Goal: Information Seeking & Learning: Check status

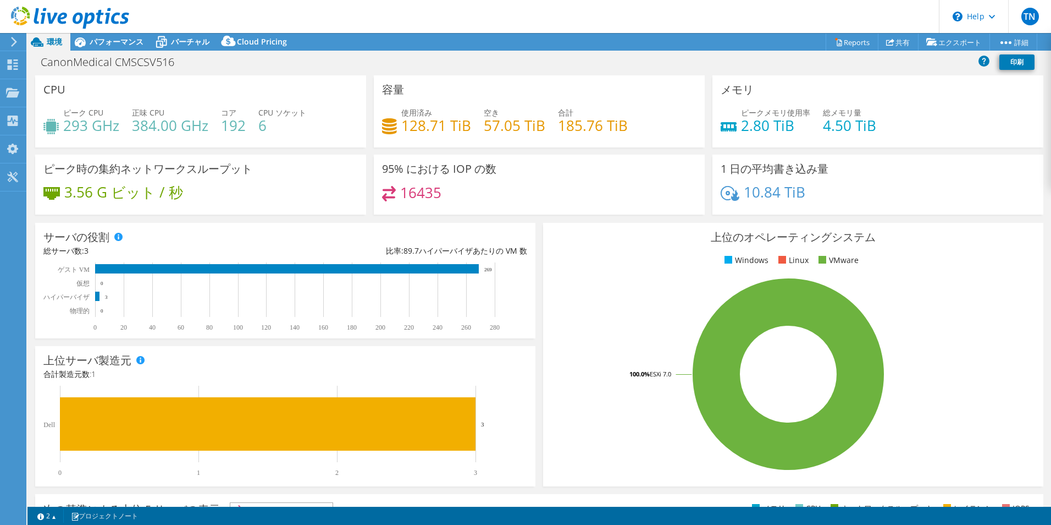
select select "[GEOGRAPHIC_DATA]"
select select "JPY"
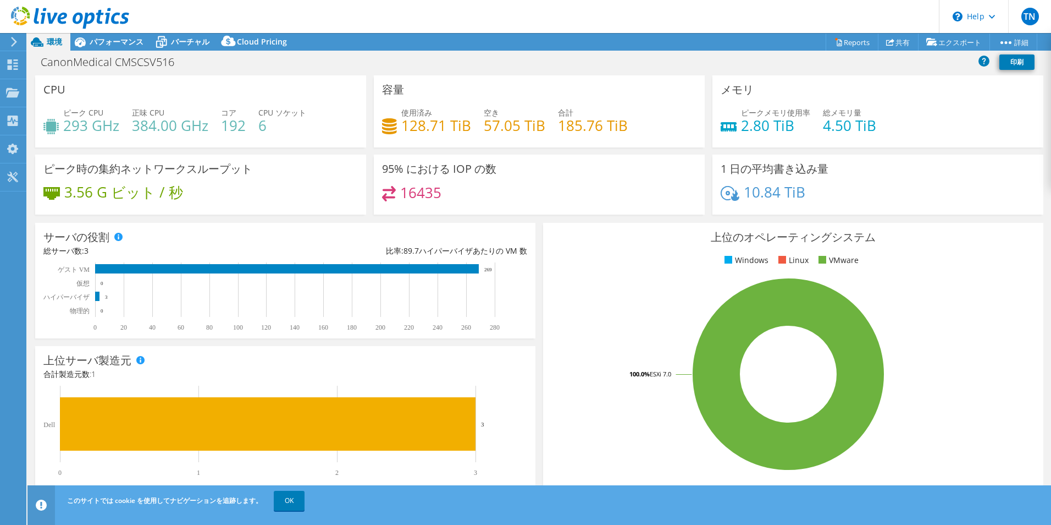
click at [12, 40] on icon at bounding box center [14, 42] width 8 height 10
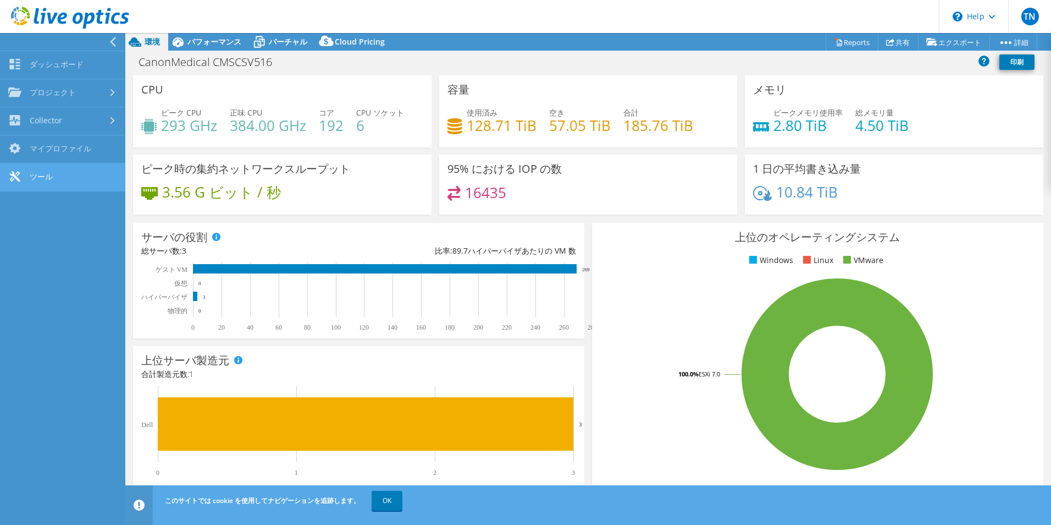
click at [56, 168] on link "ツール" at bounding box center [62, 177] width 125 height 28
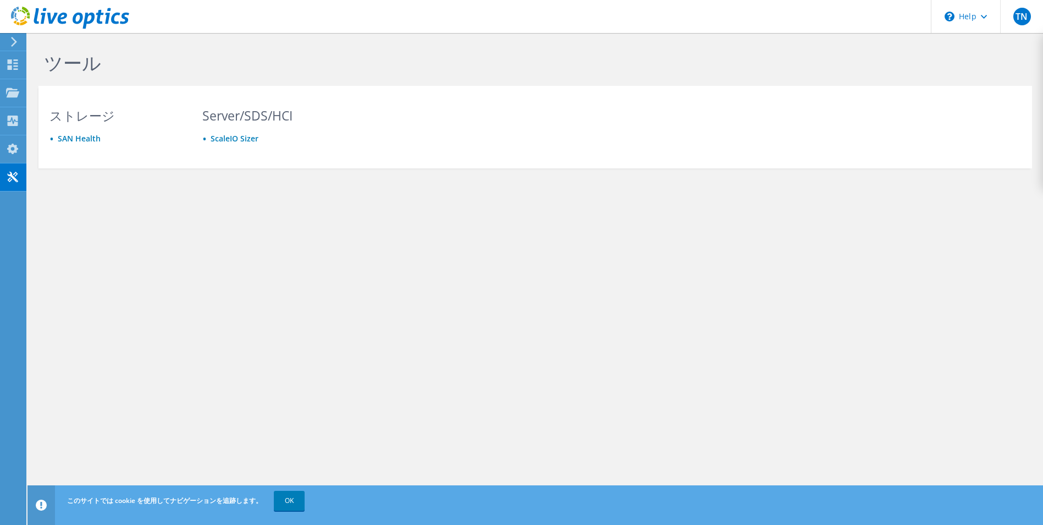
click at [17, 41] on icon at bounding box center [14, 42] width 8 height 10
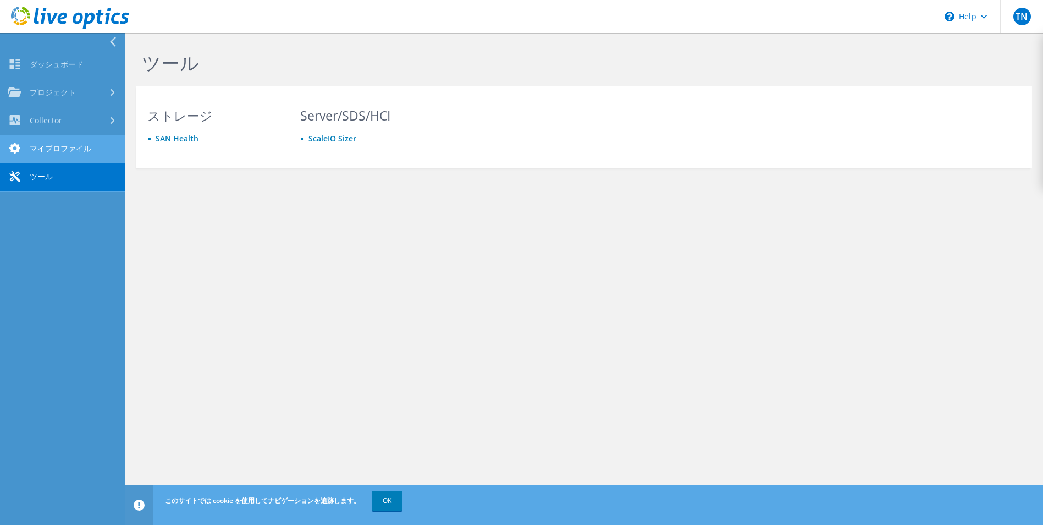
click at [61, 144] on link "マイプロファイル" at bounding box center [62, 149] width 125 height 28
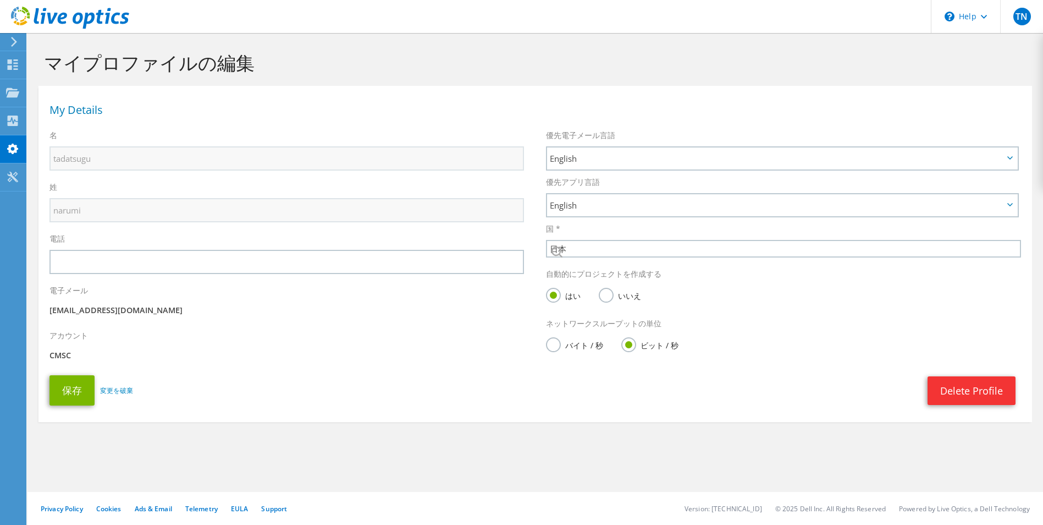
select select "110"
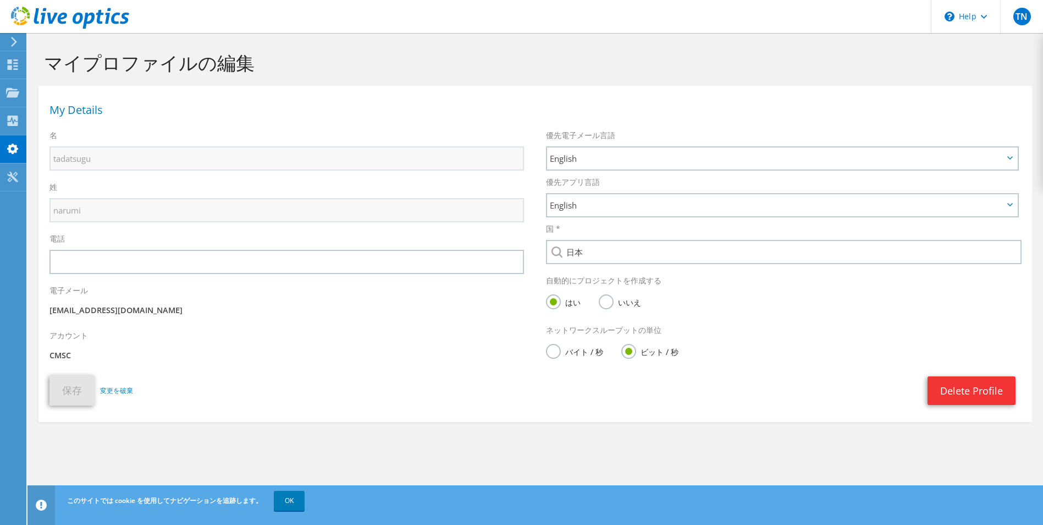
click at [16, 39] on icon at bounding box center [14, 42] width 8 height 10
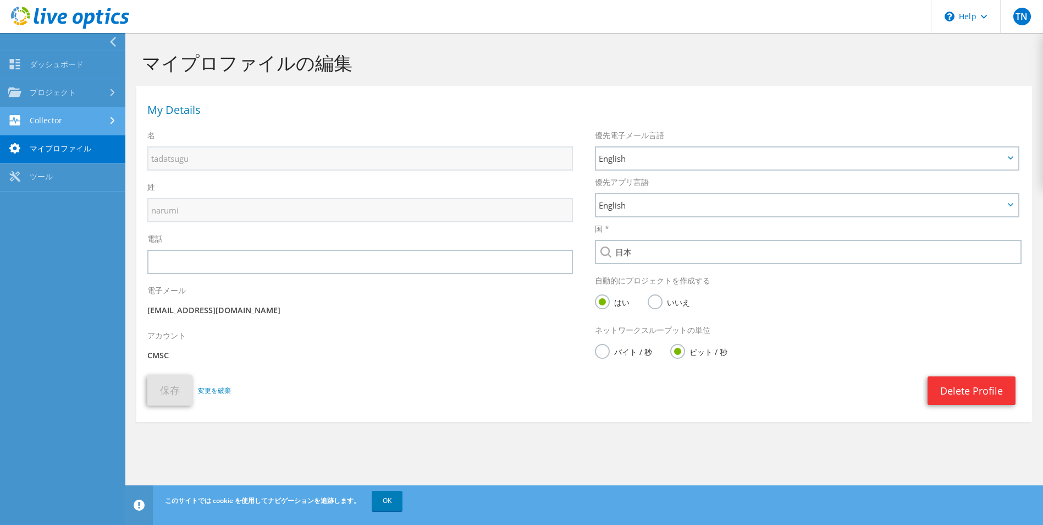
click at [73, 123] on link "Collector" at bounding box center [62, 121] width 125 height 28
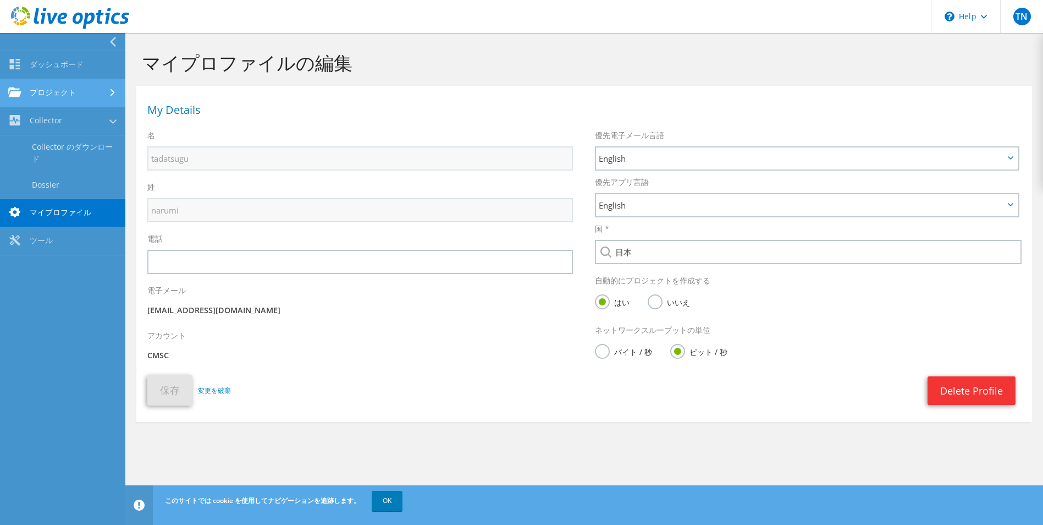
click at [80, 89] on link "プロジェクト" at bounding box center [62, 93] width 125 height 28
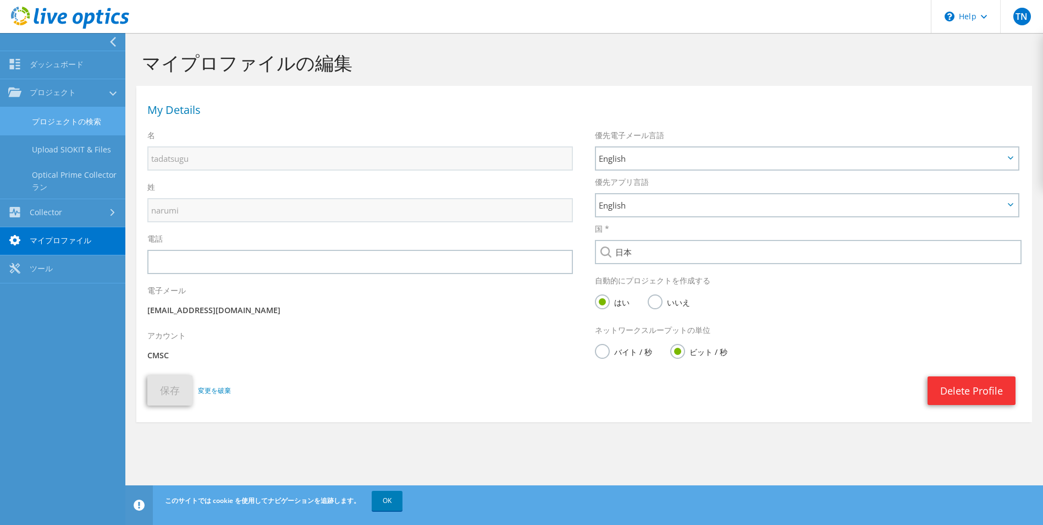
click at [89, 108] on link "プロジェクトの検索" at bounding box center [62, 121] width 125 height 28
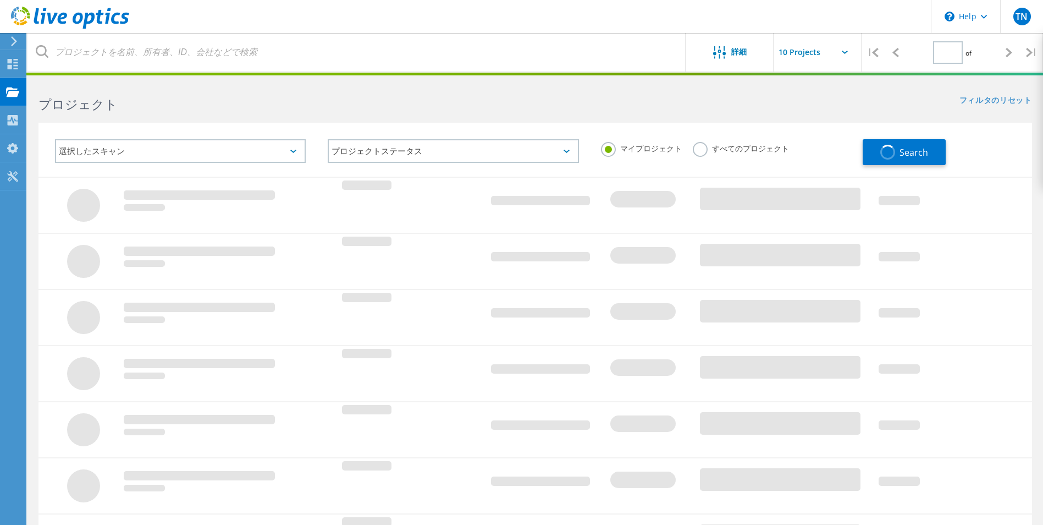
type input "1"
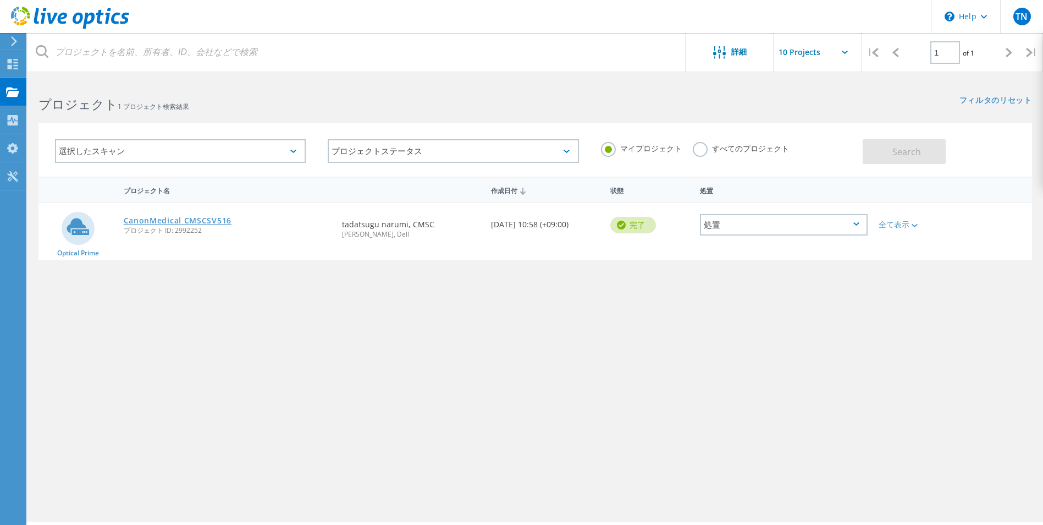
click at [196, 219] on link "CanonMedical CMSCSV516" at bounding box center [178, 221] width 108 height 8
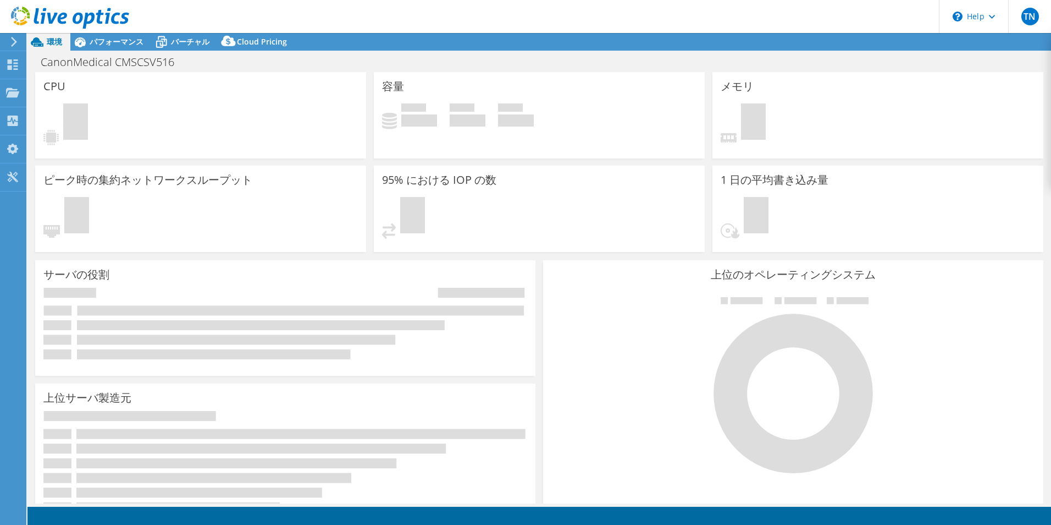
select select "[GEOGRAPHIC_DATA]"
select select "JPY"
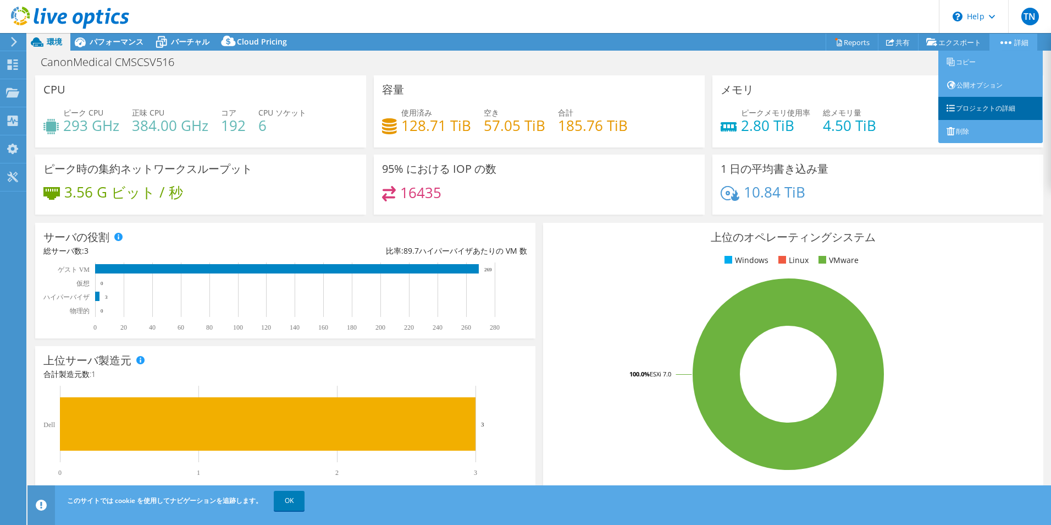
click at [1001, 106] on link "プロジェクトの詳細" at bounding box center [991, 108] width 104 height 23
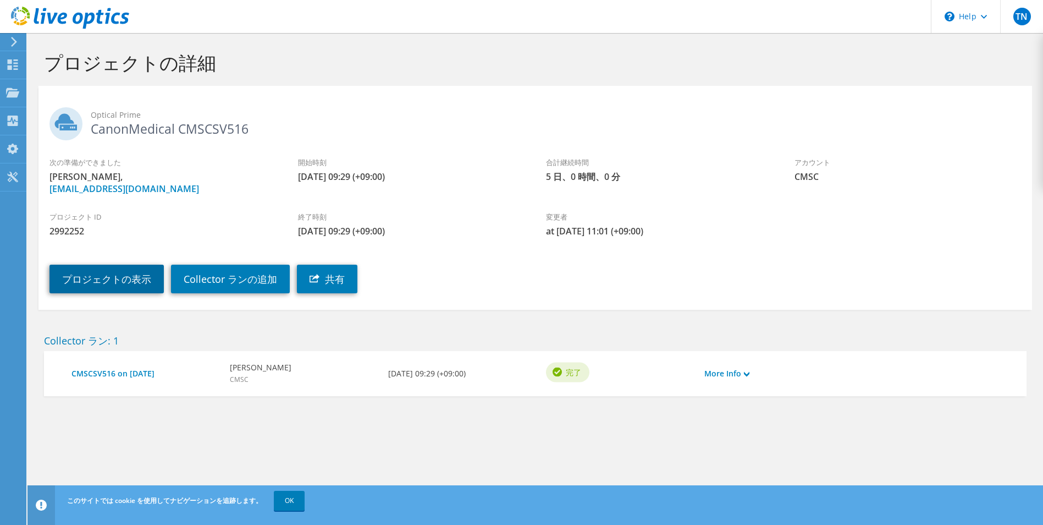
click at [125, 282] on link "プロジェクトの表示" at bounding box center [106, 278] width 114 height 29
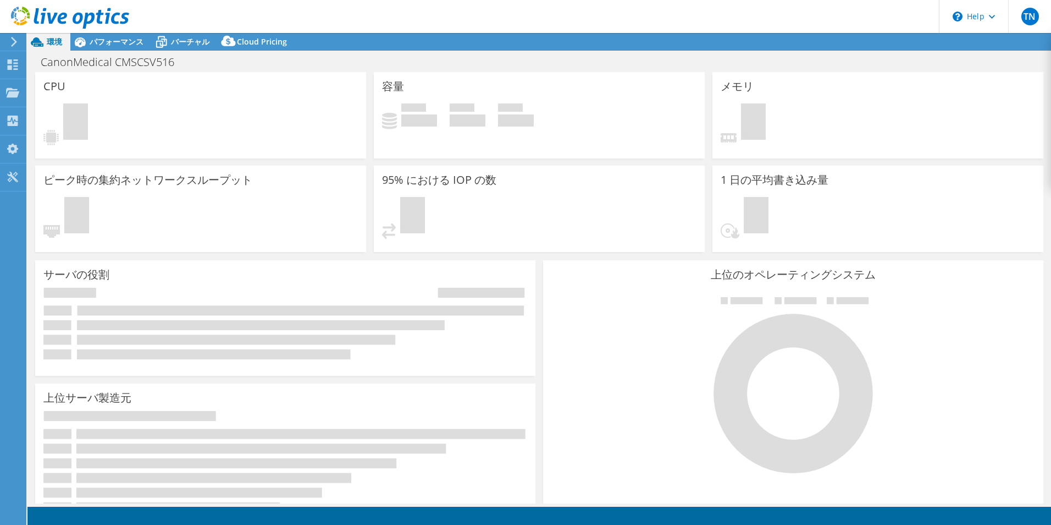
select select "[GEOGRAPHIC_DATA]"
select select "JPY"
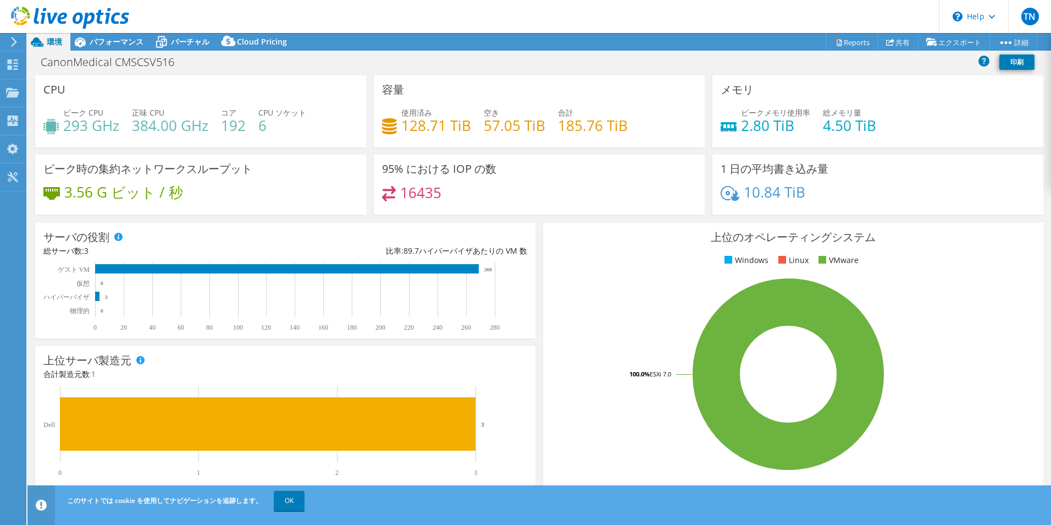
click at [56, 42] on span "環境" at bounding box center [54, 41] width 15 height 10
click at [111, 43] on span "パフォーマンス" at bounding box center [117, 41] width 54 height 10
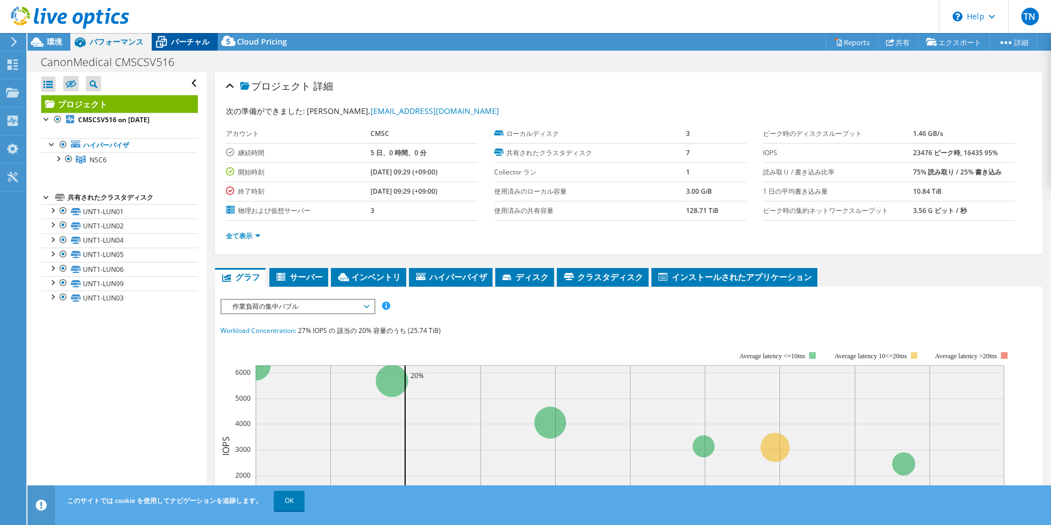
click at [185, 43] on span "バーチャル" at bounding box center [190, 41] width 38 height 10
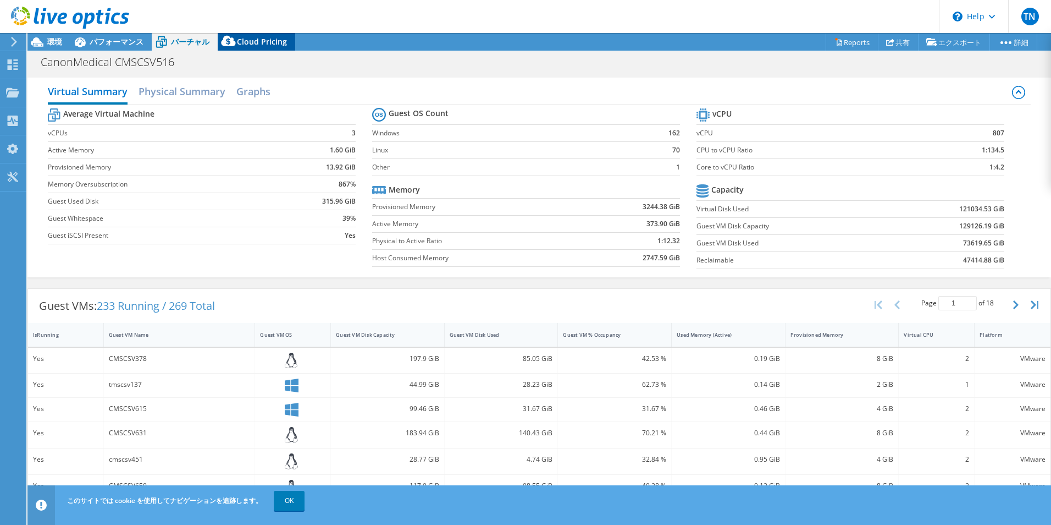
click at [251, 46] on span "Cloud Pricing" at bounding box center [262, 41] width 50 height 10
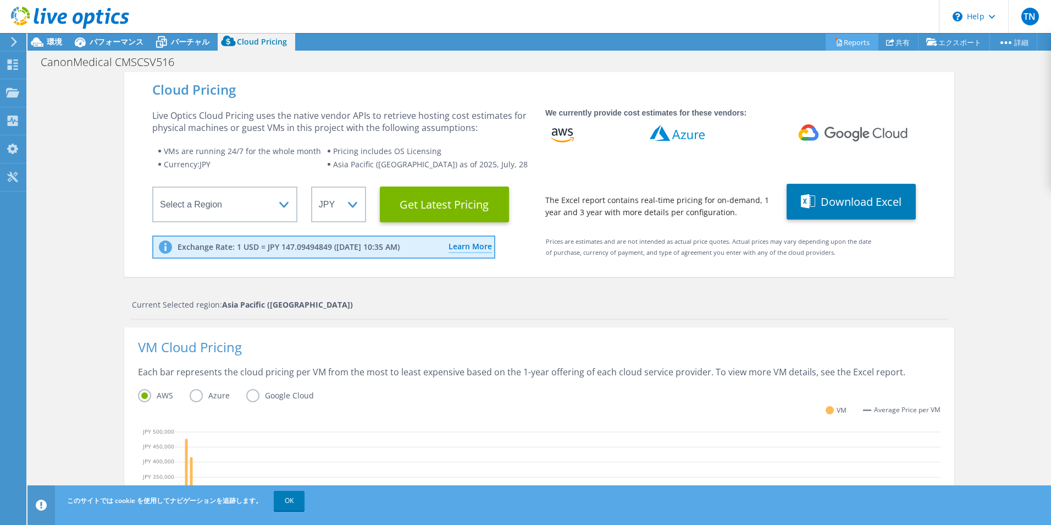
click at [835, 49] on link "Reports" at bounding box center [852, 42] width 53 height 17
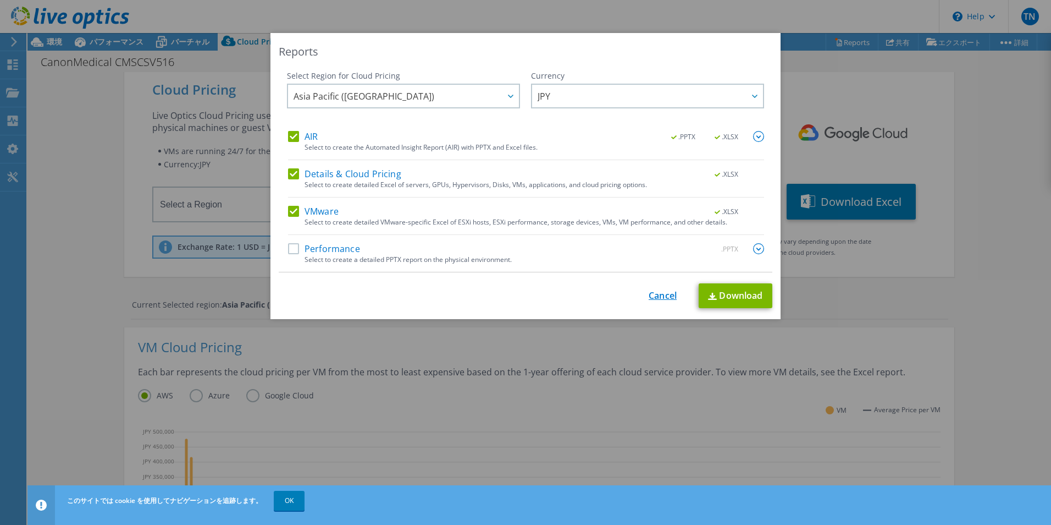
click at [652, 301] on link "Cancel" at bounding box center [663, 295] width 28 height 10
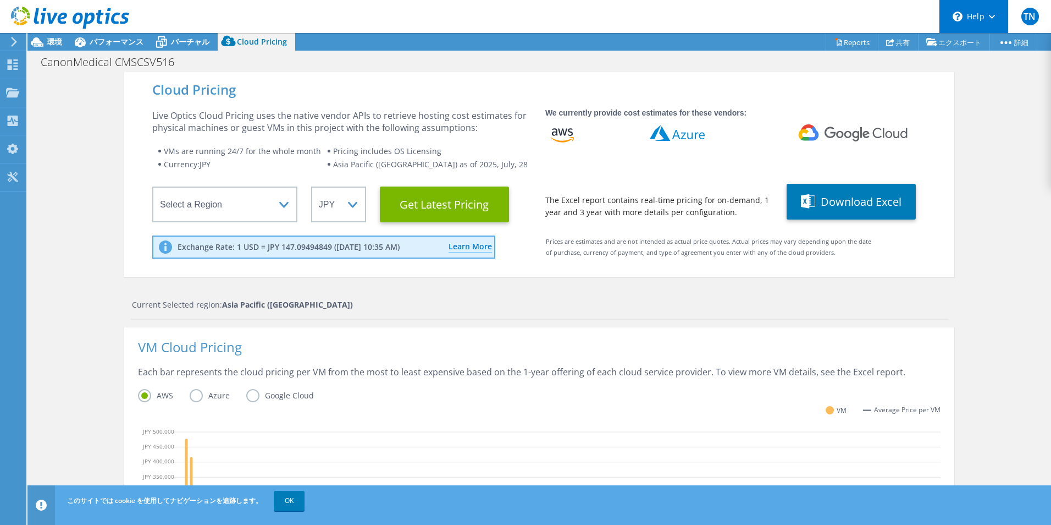
click at [966, 15] on div "\n Help" at bounding box center [973, 16] width 69 height 33
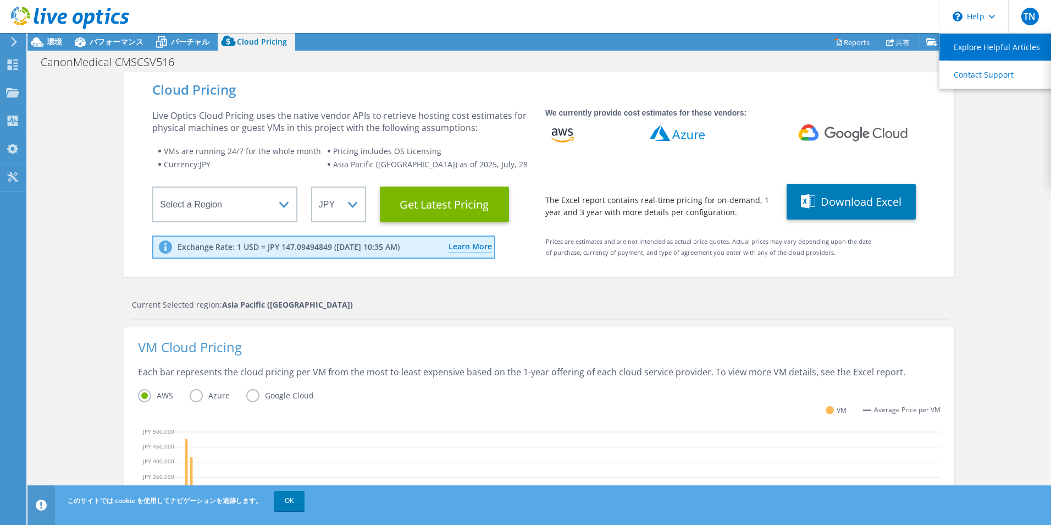
click at [1022, 48] on link "Explore Helpful Articles" at bounding box center [1001, 47] width 123 height 27
